Goal: Use online tool/utility: Utilize a website feature to perform a specific function

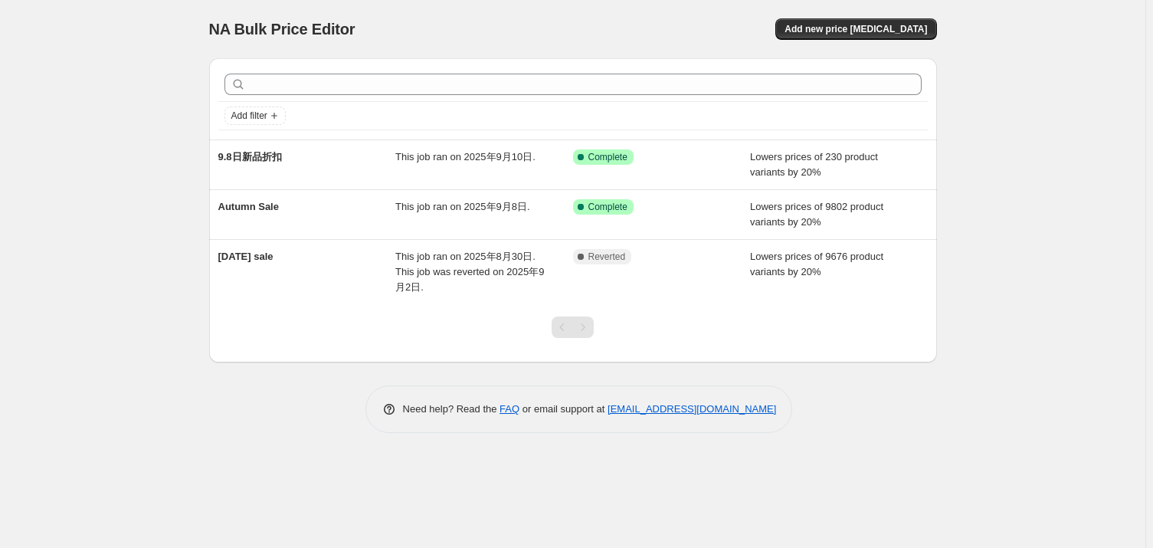
click at [69, 410] on div "NA Bulk Price Editor. This page is ready NA Bulk Price Editor Add new price [ME…" at bounding box center [572, 274] width 1145 height 548
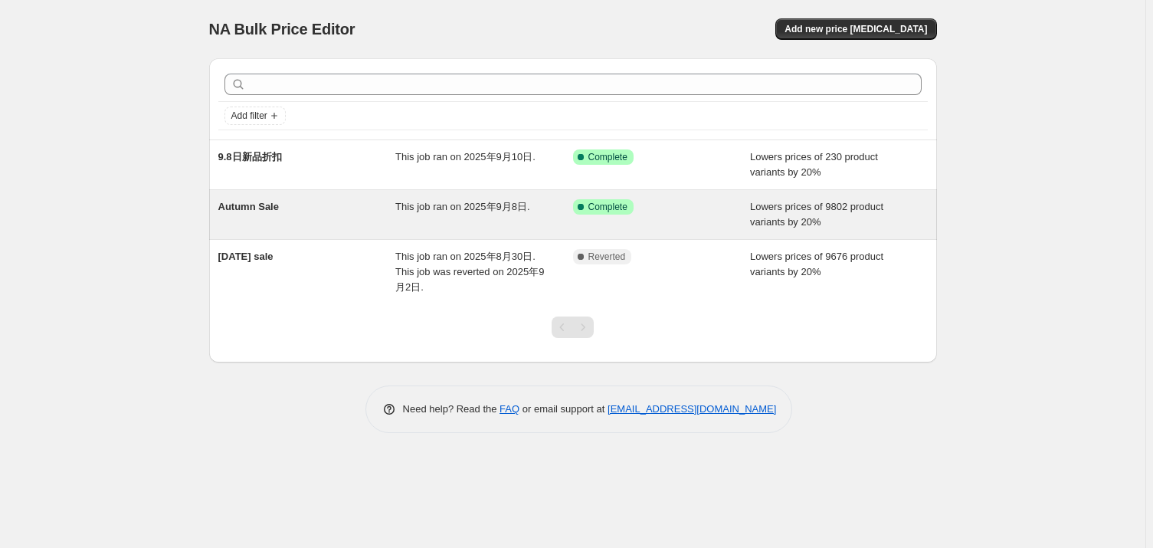
click at [882, 212] on div "Lowers prices of 9802 product variants by 20%" at bounding box center [839, 214] width 178 height 31
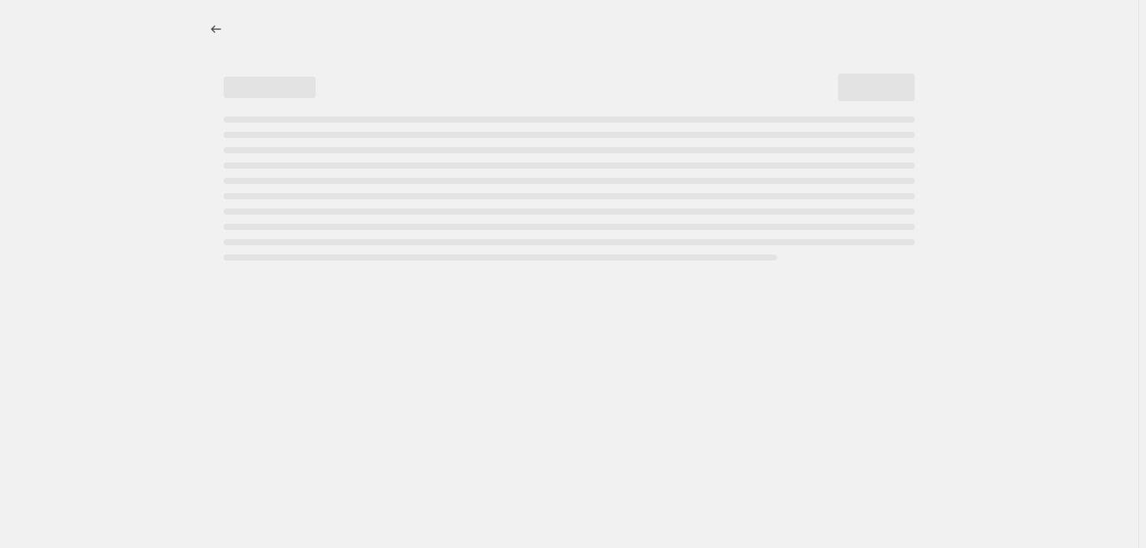
select select "percentage"
select select "collection"
select select "product_status"
